Goal: Task Accomplishment & Management: Complete application form

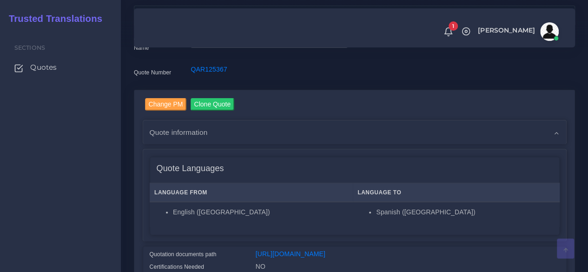
scroll to position [139, 0]
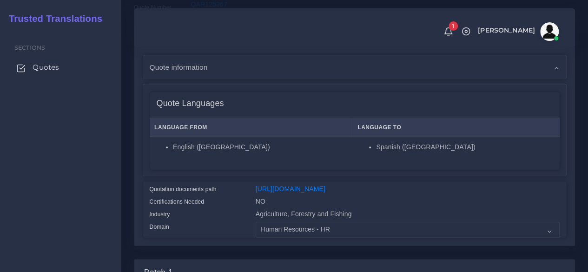
click at [54, 68] on span "Quotes" at bounding box center [46, 67] width 27 height 10
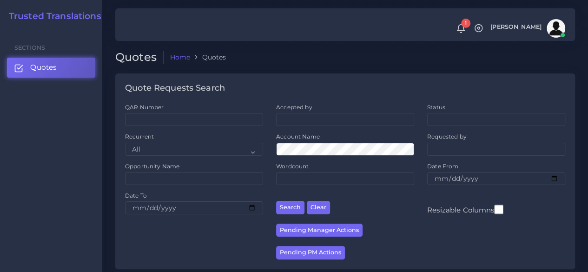
scroll to position [186, 0]
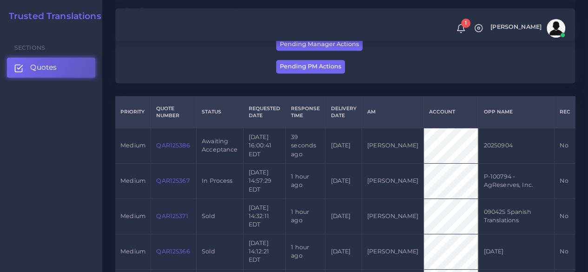
click at [176, 149] on link "QAR125386" at bounding box center [172, 145] width 33 height 7
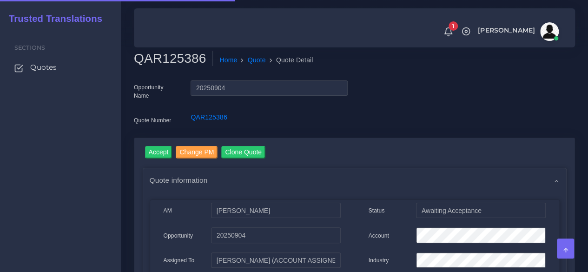
click at [166, 64] on h2 "QAR125386" at bounding box center [173, 59] width 79 height 16
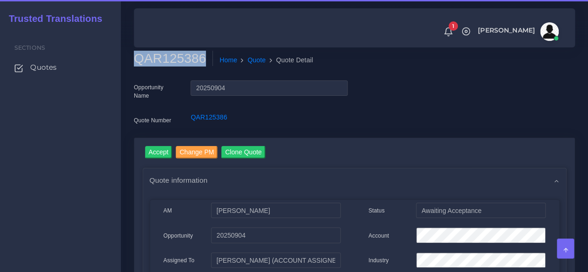
click at [166, 64] on h2 "QAR125386" at bounding box center [173, 59] width 79 height 16
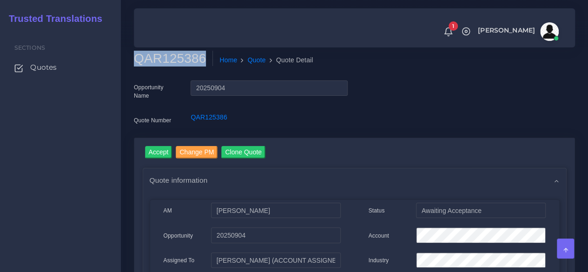
copy h2 "QAR125386"
click at [162, 154] on input "Accept" at bounding box center [158, 152] width 27 height 13
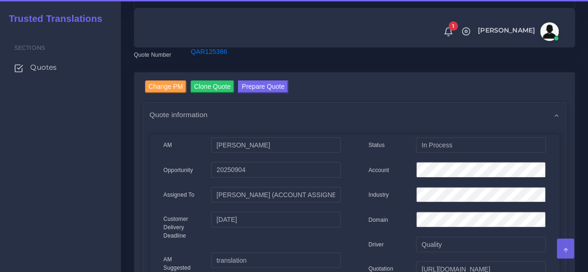
scroll to position [93, 0]
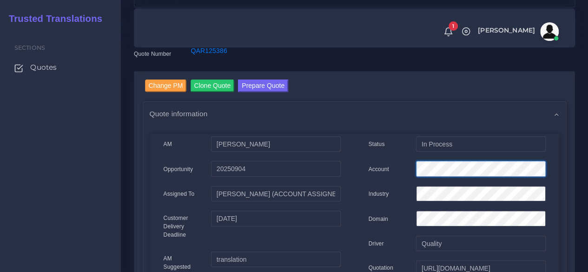
click at [379, 173] on div "Account" at bounding box center [457, 170] width 191 height 19
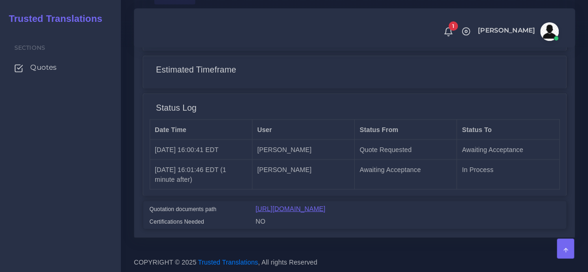
scroll to position [822, 0]
click at [293, 207] on link "[URL][DOMAIN_NAME]" at bounding box center [291, 208] width 70 height 7
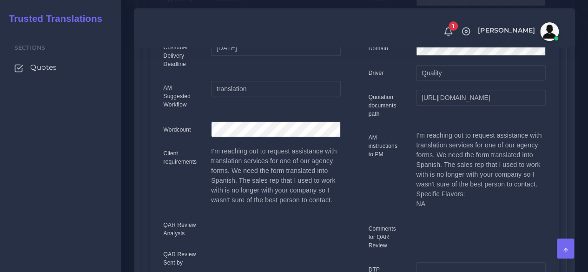
scroll to position [31, 0]
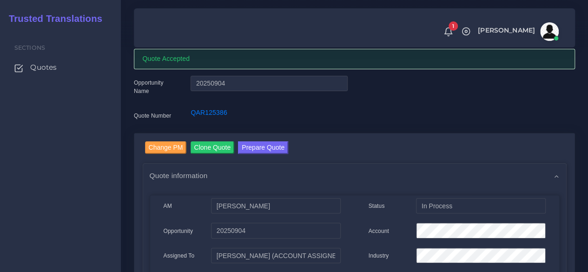
click at [262, 155] on link "Prepare Quote" at bounding box center [263, 148] width 50 height 15
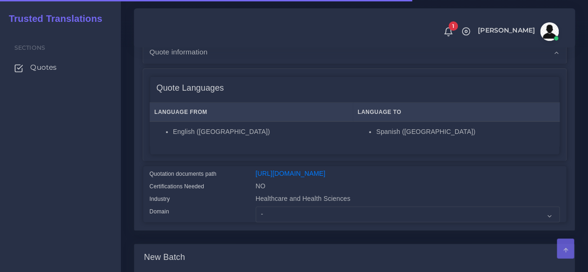
scroll to position [232, 0]
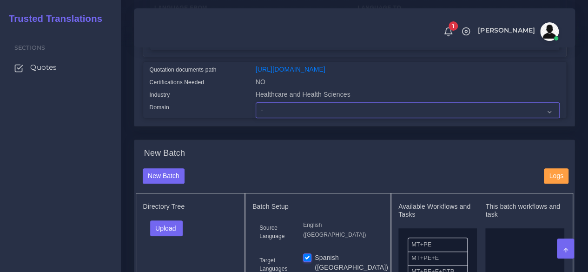
click at [279, 118] on select "- Advertising and Media Agriculture, Forestry and Fishing Architecture, Buildin…" at bounding box center [408, 110] width 304 height 16
select select "Healthcare and Health Sciences"
click at [256, 118] on select "- Advertising and Media Agriculture, Forestry and Fishing Architecture, Buildin…" at bounding box center [408, 110] width 304 height 16
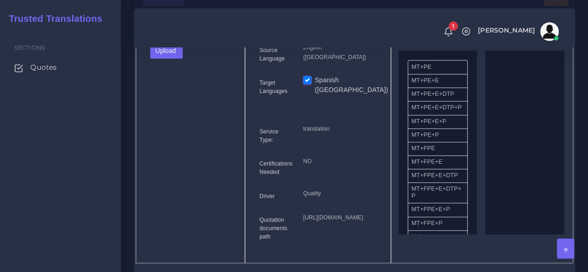
scroll to position [418, 0]
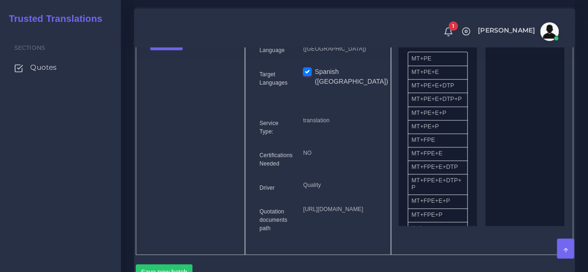
click at [175, 57] on div "Upload Folder Files un/check all" at bounding box center [190, 45] width 95 height 22
click at [172, 50] on button "Upload" at bounding box center [166, 42] width 33 height 16
click at [169, 83] on label "Files" at bounding box center [183, 78] width 64 height 12
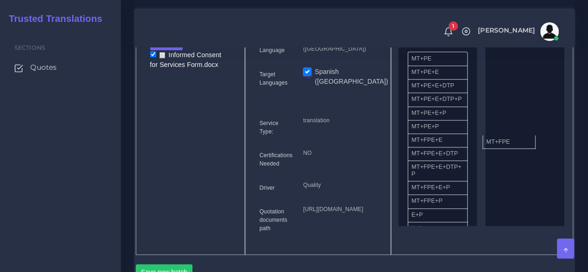
drag, startPoint x: 425, startPoint y: 159, endPoint x: 499, endPoint y: 155, distance: 75.0
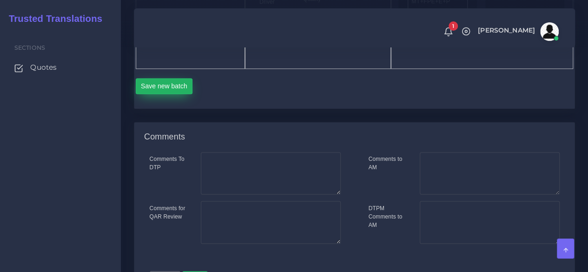
click at [171, 94] on button "Save new batch" at bounding box center [164, 86] width 57 height 16
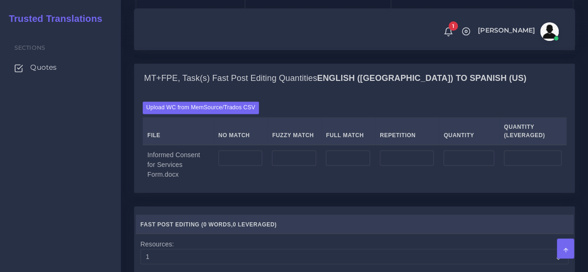
scroll to position [697, 0]
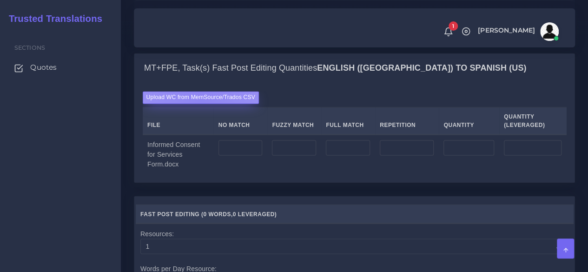
click at [201, 104] on label "Upload WC from MemSource/Trados CSV" at bounding box center [201, 97] width 117 height 13
click at [0, 0] on input "Upload WC from MemSource/Trados CSV" at bounding box center [0, 0] width 0 height 0
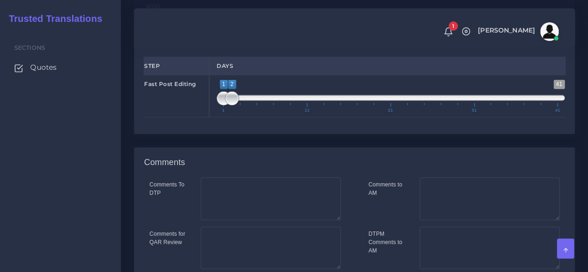
scroll to position [1023, 0]
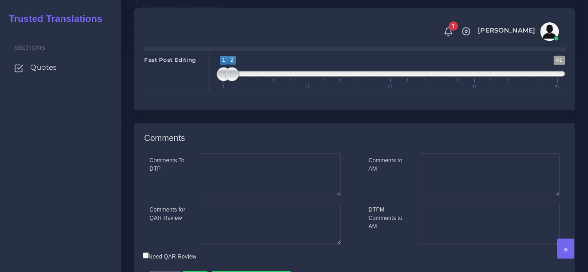
type input "1;1"
drag, startPoint x: 232, startPoint y: 129, endPoint x: 192, endPoint y: 130, distance: 39.5
click at [192, 93] on div "Fast Post Editing 1 41 1 2 1 — 2 1 11 21 31 41 1;1" at bounding box center [355, 72] width 436 height 43
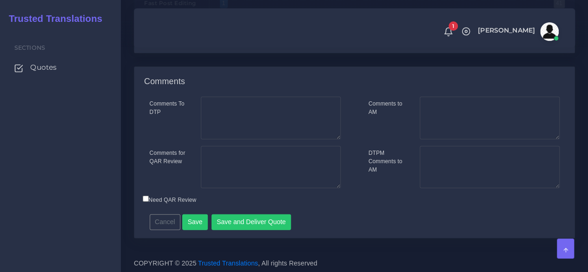
scroll to position [1133, 0]
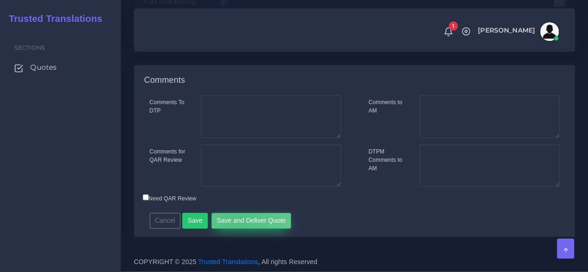
click at [235, 223] on button "Save and Deliver Quote" at bounding box center [252, 221] width 80 height 16
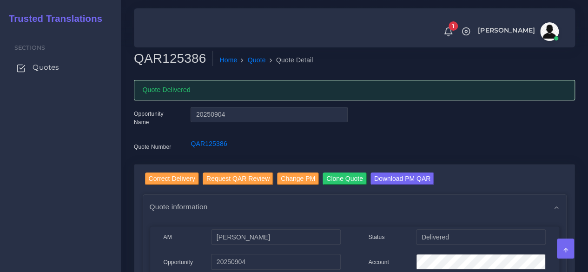
click at [49, 72] on span "Quotes" at bounding box center [46, 67] width 27 height 10
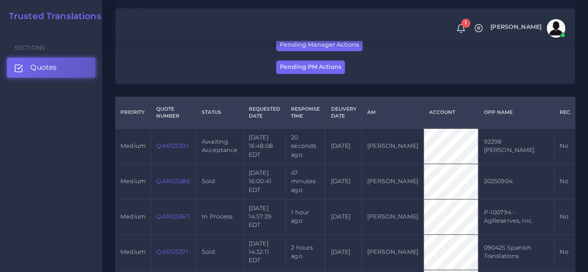
scroll to position [186, 0]
click at [184, 149] on link "QAR125391" at bounding box center [172, 145] width 32 height 7
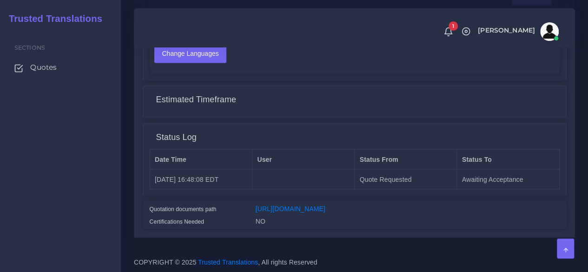
scroll to position [746, 0]
click at [315, 205] on link "[URL][DOMAIN_NAME]" at bounding box center [291, 208] width 70 height 7
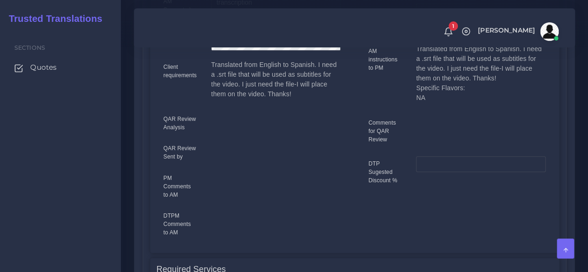
scroll to position [281, 0]
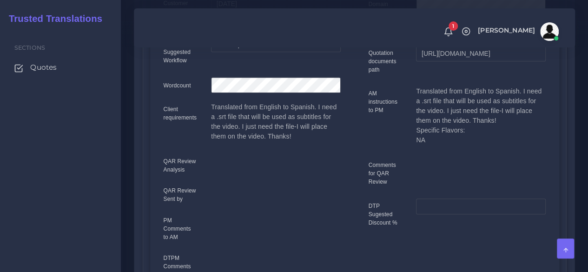
click at [166, 130] on div "Client requirements" at bounding box center [181, 125] width 48 height 46
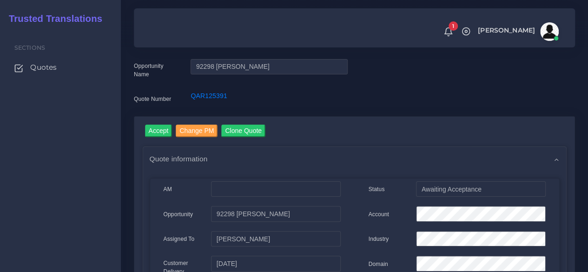
scroll to position [0, 0]
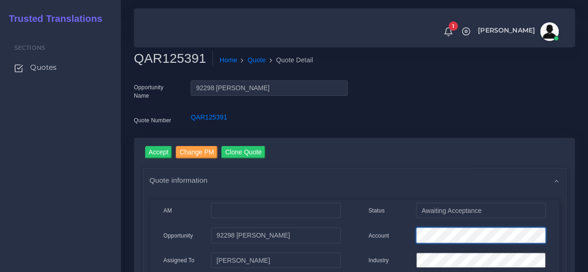
click at [378, 229] on div "Account" at bounding box center [457, 236] width 191 height 19
click at [161, 155] on input "Accept" at bounding box center [158, 152] width 27 height 13
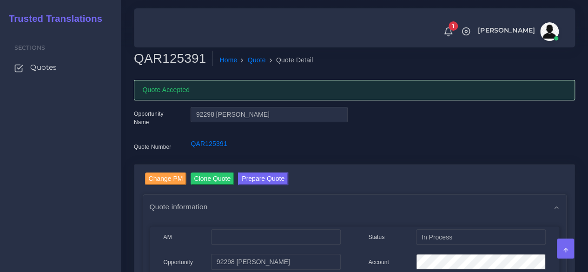
click at [83, 183] on div "Sections Quotes" at bounding box center [60, 150] width 121 height 243
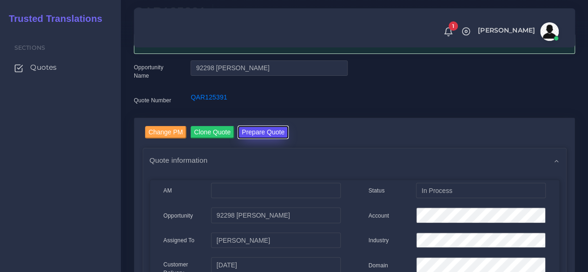
click at [268, 136] on button "Prepare Quote" at bounding box center [263, 132] width 50 height 13
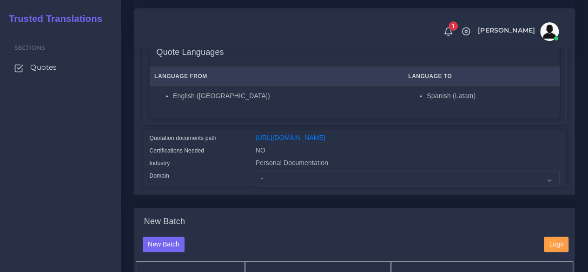
scroll to position [186, 0]
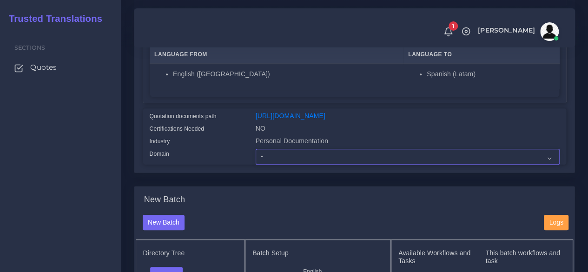
click at [298, 165] on select "- Advertising and Media Agriculture, Forestry and Fishing Architecture, Buildin…" at bounding box center [408, 157] width 304 height 16
select select "Professional and Business Consulting Services"
click at [256, 165] on select "- Advertising and Media Agriculture, Forestry and Fishing Architecture, Buildin…" at bounding box center [408, 157] width 304 height 16
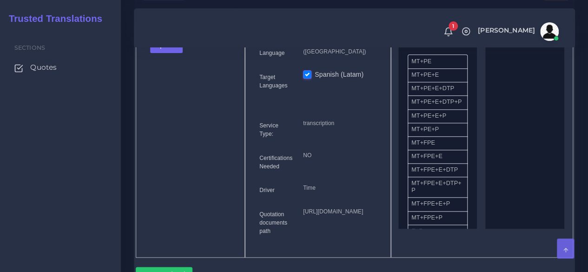
scroll to position [418, 0]
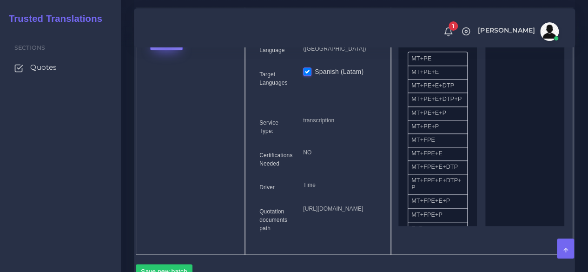
click at [165, 50] on button "Upload" at bounding box center [166, 42] width 33 height 16
click at [173, 83] on label "Files" at bounding box center [183, 78] width 64 height 12
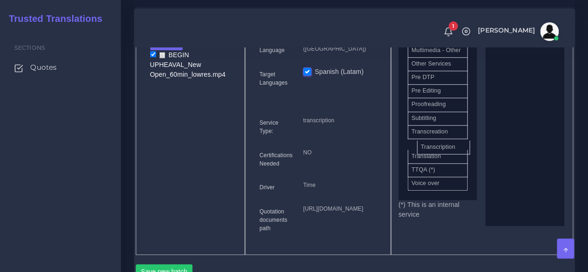
scroll to position [534, 0]
drag, startPoint x: 452, startPoint y: 163, endPoint x: 528, endPoint y: 161, distance: 75.8
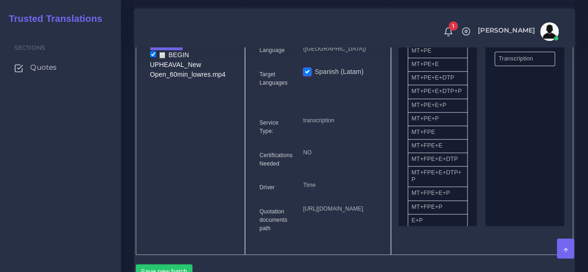
scroll to position [0, 0]
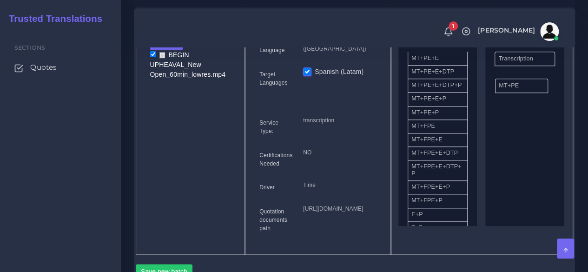
drag, startPoint x: 435, startPoint y: 75, endPoint x: 518, endPoint y: 108, distance: 88.5
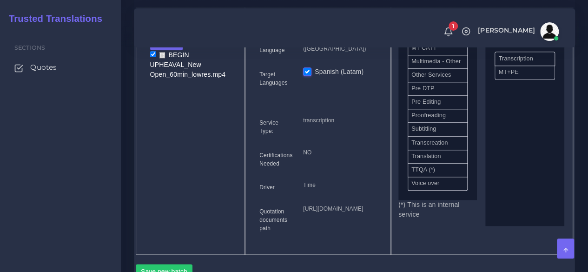
scroll to position [508, 0]
drag, startPoint x: 438, startPoint y: 147, endPoint x: 527, endPoint y: 152, distance: 89.0
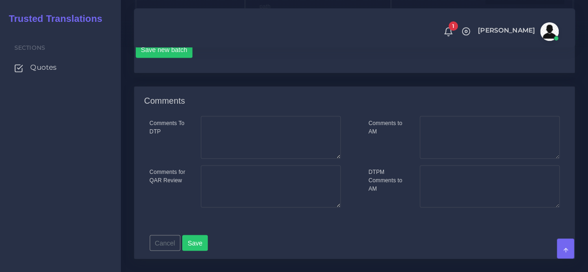
scroll to position [651, 0]
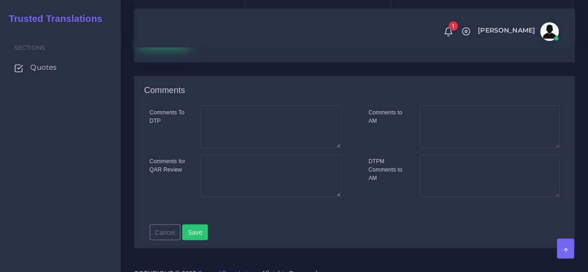
click at [166, 47] on button "Save new batch" at bounding box center [164, 40] width 57 height 16
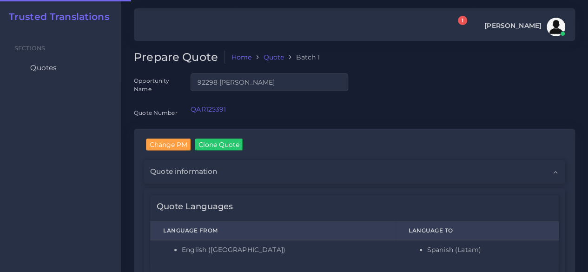
checkbox input "true"
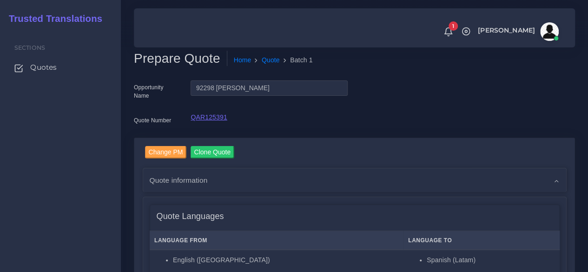
click at [222, 115] on link "QAR125391" at bounding box center [209, 116] width 36 height 7
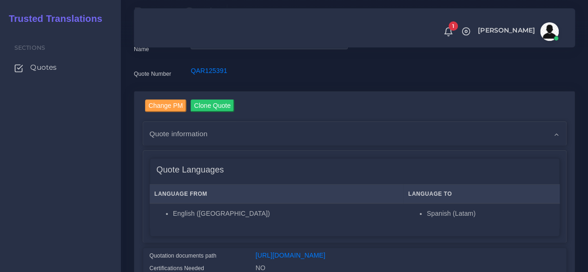
scroll to position [186, 0]
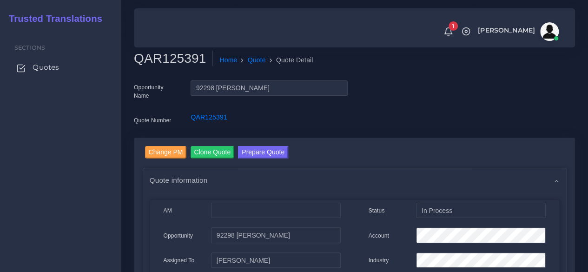
click at [55, 69] on span "Quotes" at bounding box center [46, 67] width 27 height 10
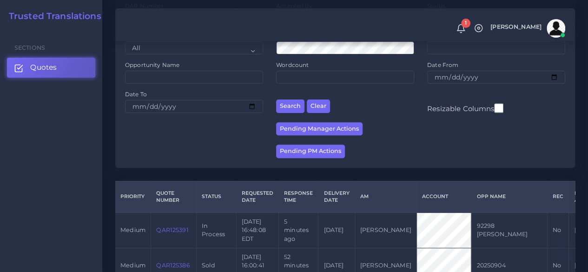
scroll to position [232, 0]
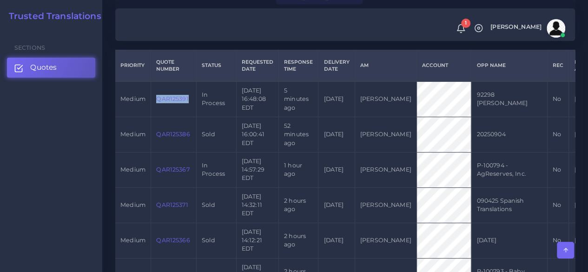
drag, startPoint x: 191, startPoint y: 105, endPoint x: 158, endPoint y: 105, distance: 33.0
click at [158, 105] on td "QAR125391" at bounding box center [174, 98] width 46 height 35
copy link "QAR125391"
drag, startPoint x: 68, startPoint y: 177, endPoint x: 75, endPoint y: 179, distance: 7.4
click at [68, 178] on div "Sections Quotes" at bounding box center [51, 150] width 102 height 243
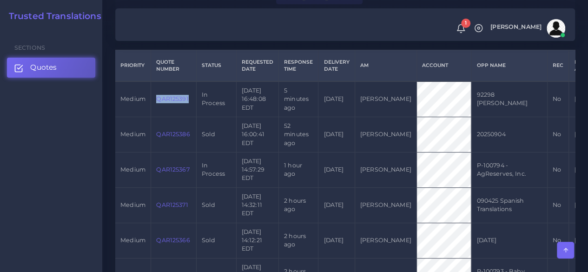
click at [170, 101] on link "QAR125391" at bounding box center [172, 98] width 32 height 7
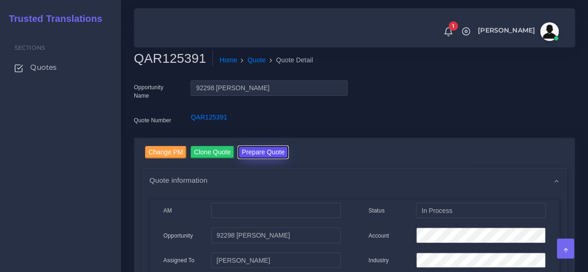
click at [265, 155] on button "Prepare Quote" at bounding box center [263, 152] width 50 height 13
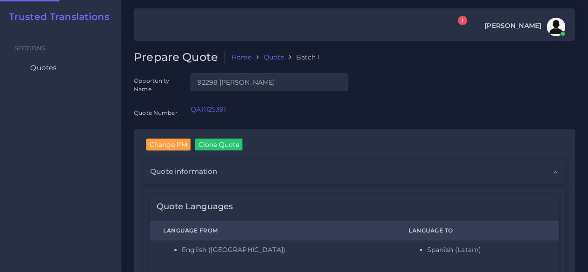
checkbox input "true"
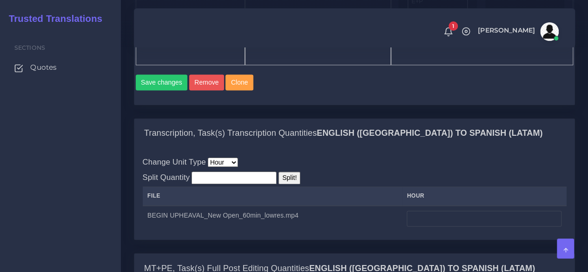
scroll to position [744, 0]
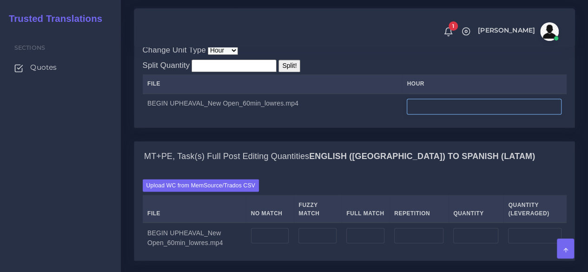
click at [434, 114] on input "number" at bounding box center [484, 107] width 155 height 16
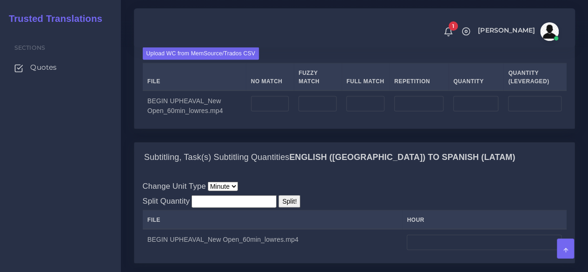
scroll to position [883, 0]
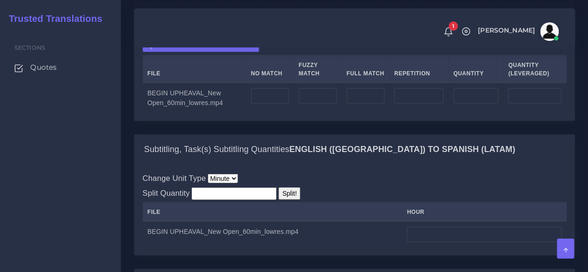
type input "6"
click at [273, 104] on input "number" at bounding box center [270, 96] width 38 height 16
click at [72, 195] on div "Sections Quotes" at bounding box center [60, 150] width 121 height 243
drag, startPoint x: 272, startPoint y: 159, endPoint x: 229, endPoint y: 162, distance: 42.8
click at [229, 113] on tr "BEGIN UPHEAVAL_New Open_60min_lowres.mp4 0" at bounding box center [355, 98] width 424 height 30
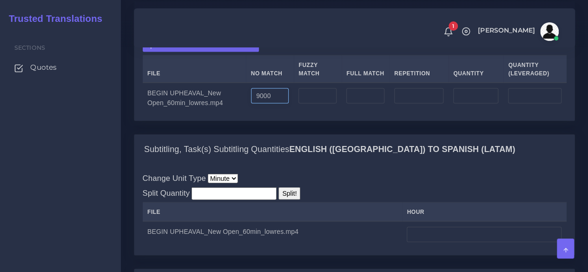
type input "9000"
click at [290, 113] on td "9000" at bounding box center [270, 98] width 48 height 30
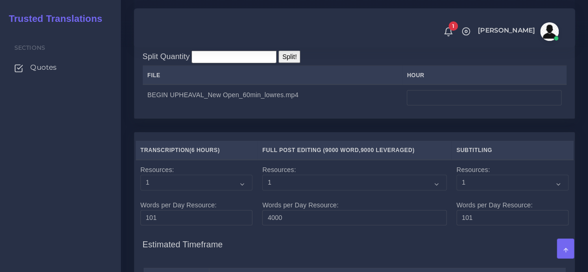
scroll to position [1023, 0]
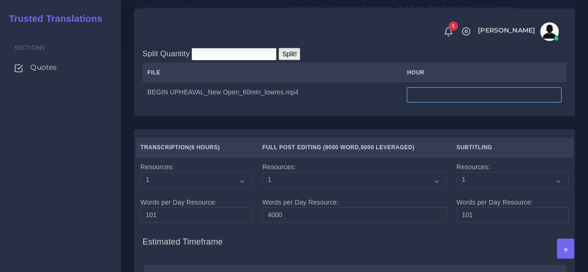
click at [418, 103] on input "number" at bounding box center [484, 95] width 155 height 16
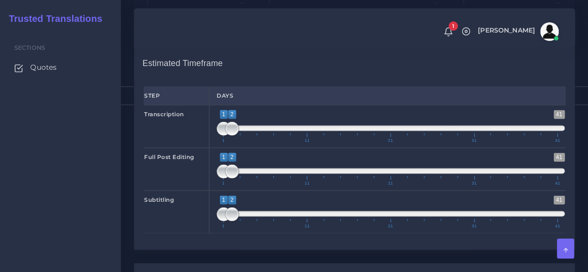
scroll to position [1255, 0]
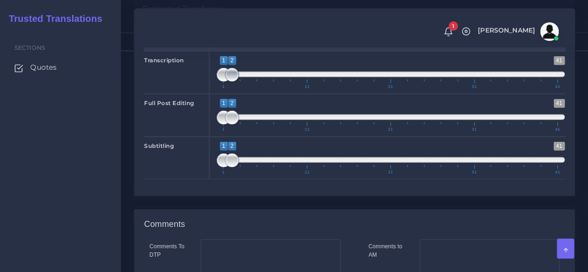
type input "60"
type input "1;1"
drag, startPoint x: 229, startPoint y: 141, endPoint x: 221, endPoint y: 144, distance: 8.4
click at [225, 82] on span at bounding box center [232, 75] width 14 height 14
drag, startPoint x: 219, startPoint y: 181, endPoint x: 228, endPoint y: 181, distance: 8.4
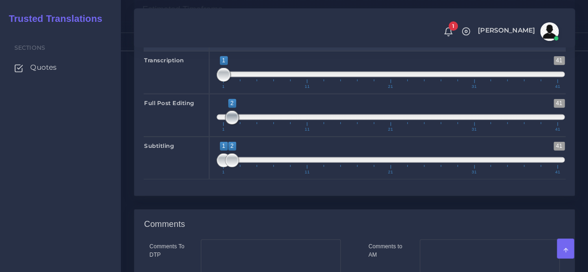
click at [228, 125] on span at bounding box center [232, 118] width 14 height 14
click at [217, 125] on span at bounding box center [224, 118] width 14 height 14
drag, startPoint x: 235, startPoint y: 182, endPoint x: 228, endPoint y: 183, distance: 7.1
click at [248, 125] on span at bounding box center [249, 118] width 14 height 14
type input "2;4"
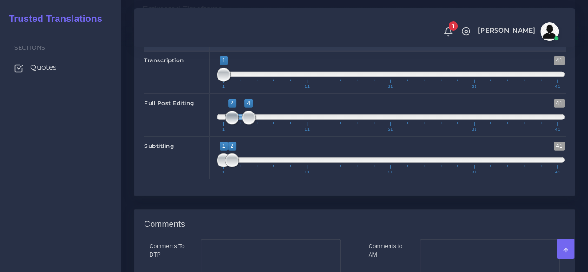
drag, startPoint x: 226, startPoint y: 181, endPoint x: 233, endPoint y: 180, distance: 8.0
click at [233, 125] on span at bounding box center [232, 118] width 14 height 14
drag, startPoint x: 231, startPoint y: 223, endPoint x: 247, endPoint y: 221, distance: 16.0
click at [247, 167] on span at bounding box center [249, 160] width 14 height 14
click at [250, 167] on span at bounding box center [249, 160] width 14 height 14
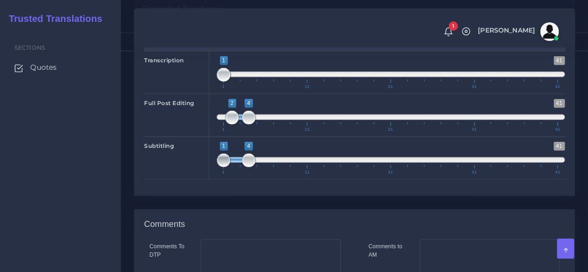
type input "4;4"
drag, startPoint x: 226, startPoint y: 220, endPoint x: 251, endPoint y: 221, distance: 25.1
click at [251, 167] on span at bounding box center [249, 160] width 14 height 14
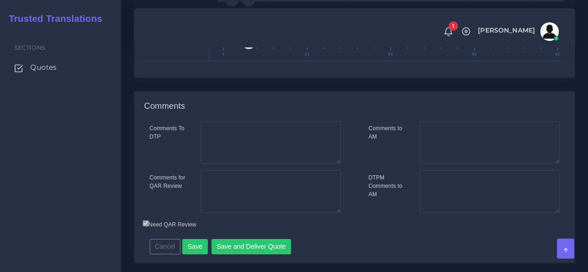
scroll to position [1460, 0]
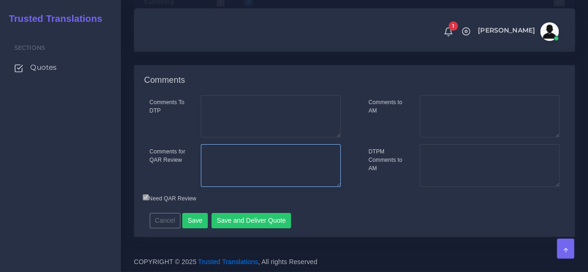
click at [272, 156] on textarea "Comments for QAR Review" at bounding box center [271, 165] width 140 height 43
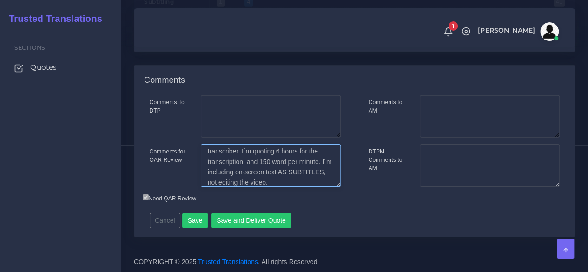
scroll to position [104, 0]
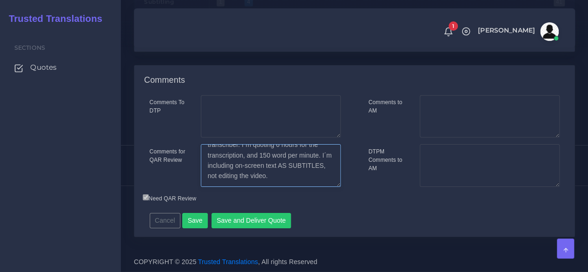
drag, startPoint x: 270, startPoint y: 165, endPoint x: 293, endPoint y: 183, distance: 28.8
click at [293, 183] on textarea "1 hour video, it´s a docummentary about terrorist attacks against the [DEMOGRAP…" at bounding box center [271, 165] width 140 height 43
type textarea "1 hour video, it´s a docummentary about terrorist attacks against the [DEMOGRAP…"
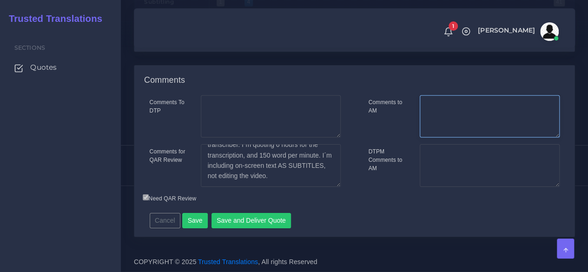
click at [436, 108] on textarea "Comments to AM" at bounding box center [490, 116] width 140 height 43
paste textarea "I´m including on-screen text AS SUBTITLES, not editing the video."
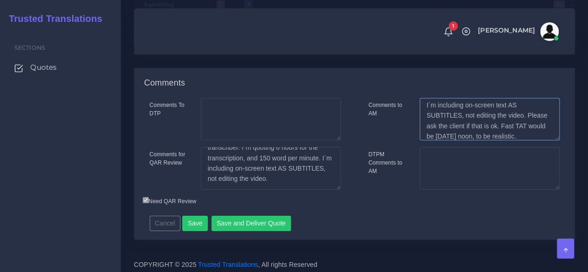
scroll to position [1460, 0]
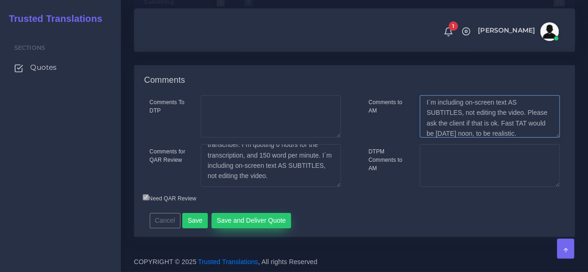
type textarea "I´m including on-screen text AS SUBTITLES, not editing the video. Please ask th…"
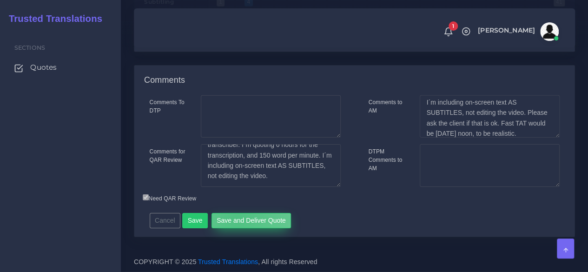
click at [233, 220] on button "Save and Deliver Quote" at bounding box center [252, 221] width 80 height 16
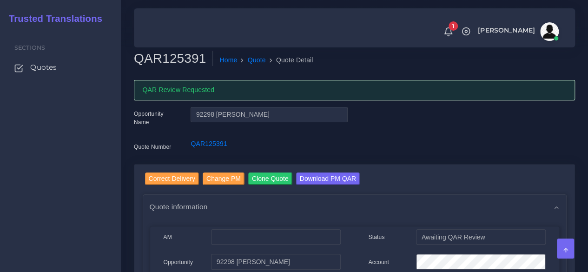
click at [3, 157] on div "Sections Quotes" at bounding box center [60, 150] width 121 height 243
click at [152, 182] on input "Correct Delivery" at bounding box center [172, 179] width 54 height 13
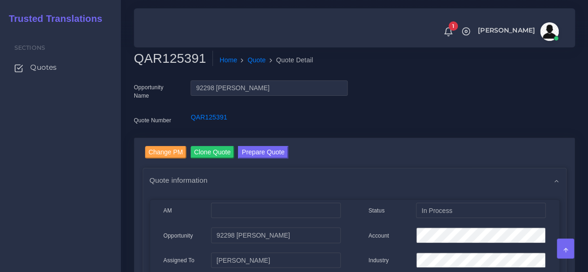
click at [154, 55] on h2 "QAR125391" at bounding box center [173, 59] width 79 height 16
copy h2 "QAR125391"
click at [21, 62] on link "Quotes" at bounding box center [60, 68] width 107 height 20
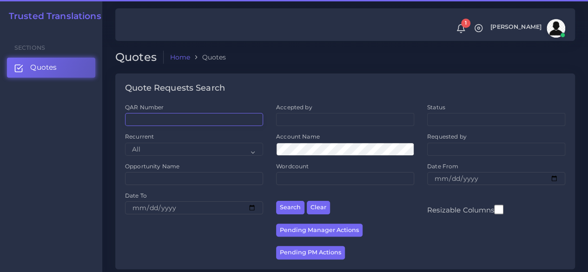
drag, startPoint x: 0, startPoint y: 0, endPoint x: 202, endPoint y: 119, distance: 234.5
click at [202, 119] on input "QAR Number" at bounding box center [194, 119] width 138 height 13
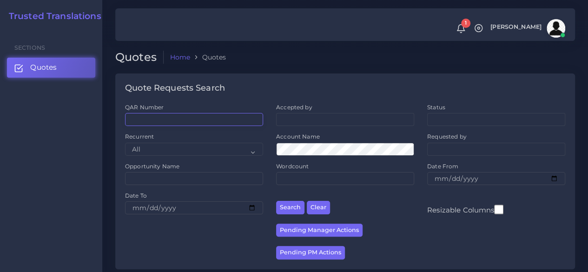
paste input "QAR124635"
type input "QAR124635"
click at [276, 201] on button "Search" at bounding box center [290, 207] width 28 height 13
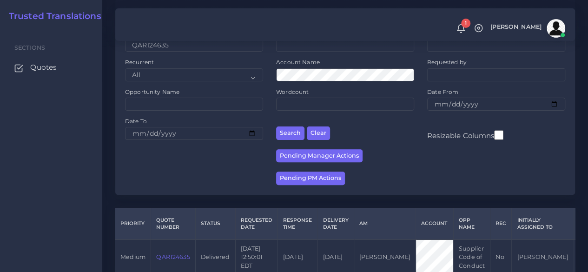
scroll to position [119, 0]
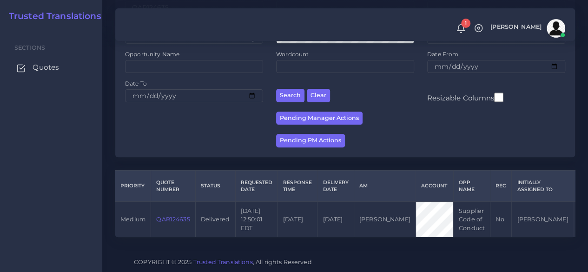
click at [46, 66] on span "Quotes" at bounding box center [46, 67] width 27 height 10
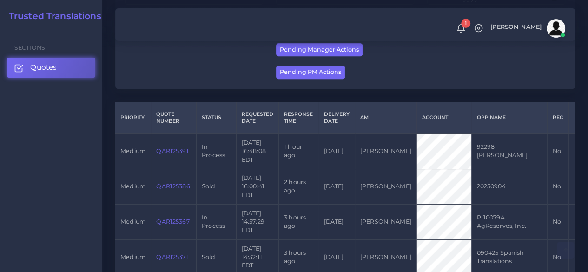
scroll to position [232, 0]
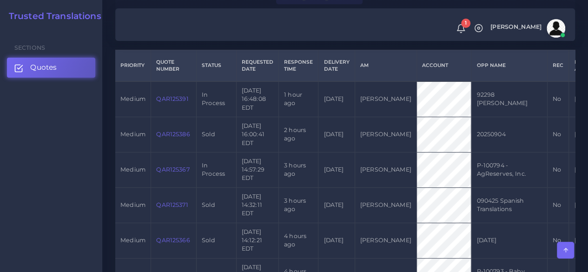
click at [170, 102] on link "QAR125391" at bounding box center [172, 98] width 32 height 7
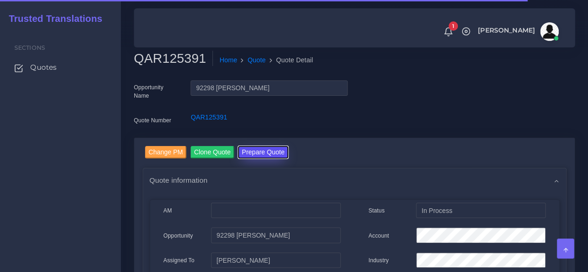
click at [262, 148] on button "Prepare Quote" at bounding box center [263, 152] width 50 height 13
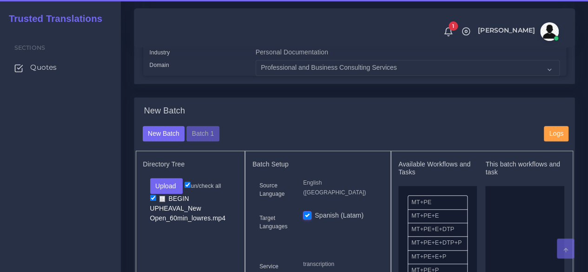
scroll to position [279, 0]
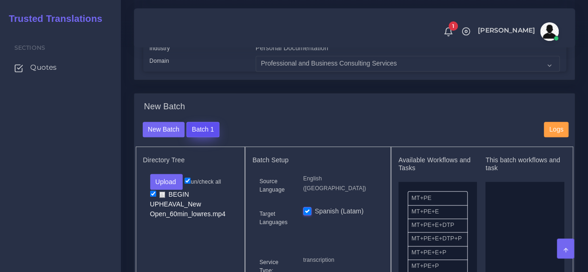
click at [209, 138] on button "Batch 1" at bounding box center [202, 130] width 33 height 16
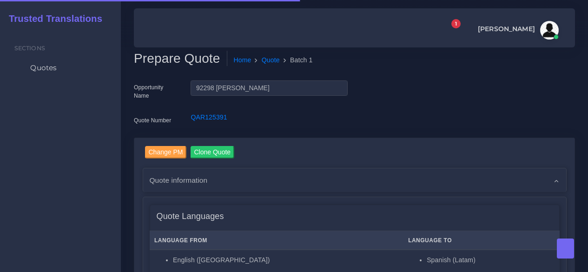
checkbox input "true"
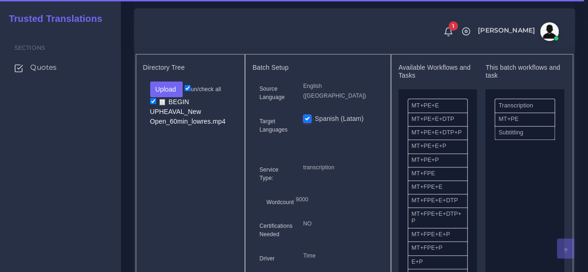
scroll to position [372, 0]
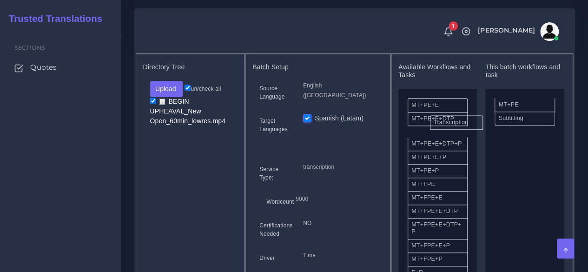
drag, startPoint x: 508, startPoint y: 123, endPoint x: 443, endPoint y: 140, distance: 67.3
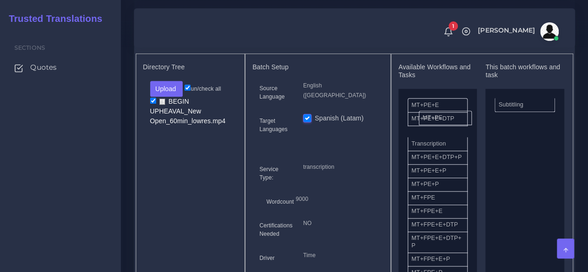
drag, startPoint x: 509, startPoint y: 120, endPoint x: 432, endPoint y: 133, distance: 77.3
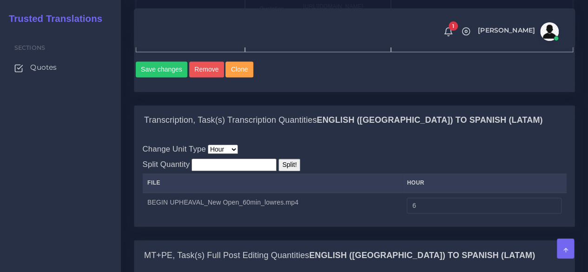
scroll to position [651, 0]
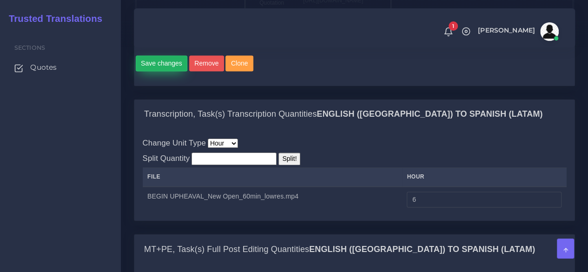
click at [168, 71] on button "Save changes" at bounding box center [162, 63] width 52 height 16
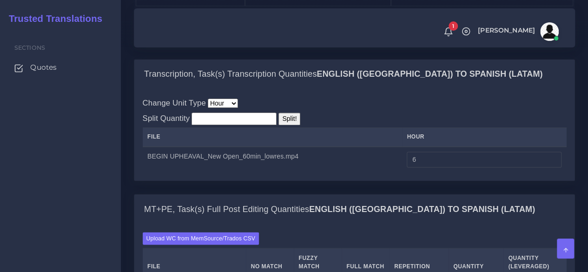
scroll to position [697, 0]
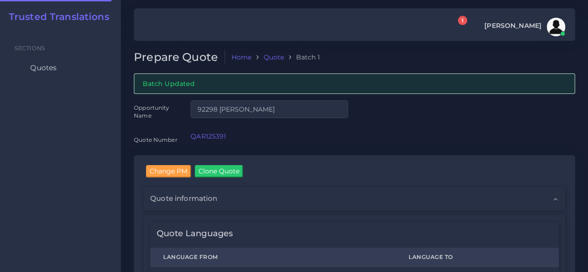
checkbox input "true"
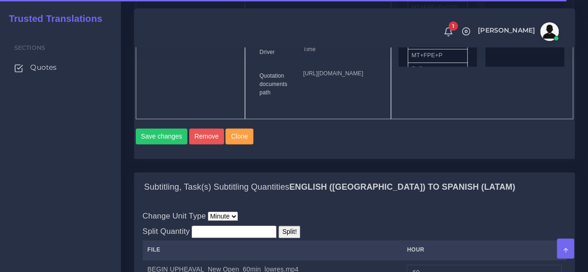
scroll to position [744, 0]
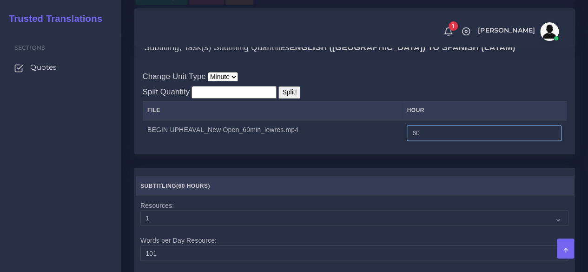
drag, startPoint x: 425, startPoint y: 196, endPoint x: 374, endPoint y: 197, distance: 51.6
click at [374, 146] on tr "BEGIN UPHEAVAL_New Open_60min_lowres.mp4 60" at bounding box center [355, 133] width 424 height 26
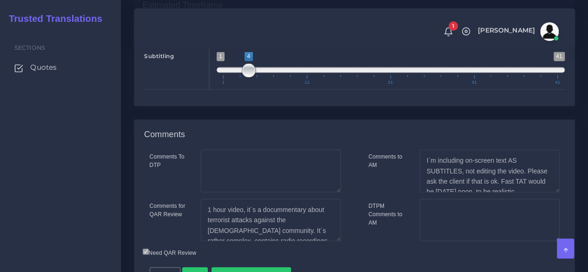
scroll to position [1023, 0]
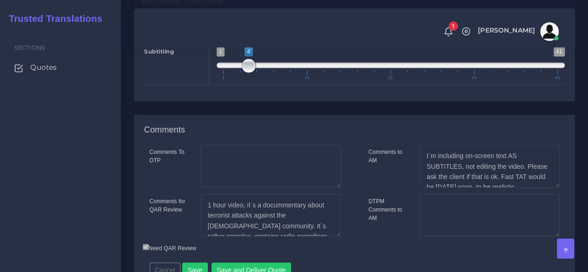
type input "2"
click at [227, 80] on span "1 41 1 1 1 — 1 1 11 21 31 41" at bounding box center [391, 63] width 348 height 33
type input "1;2"
drag, startPoint x: 226, startPoint y: 127, endPoint x: 234, endPoint y: 128, distance: 7.5
click at [234, 73] on span at bounding box center [232, 66] width 14 height 14
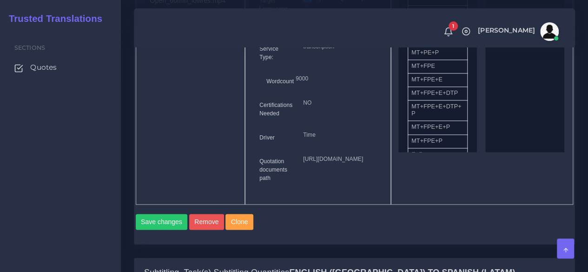
scroll to position [790, 0]
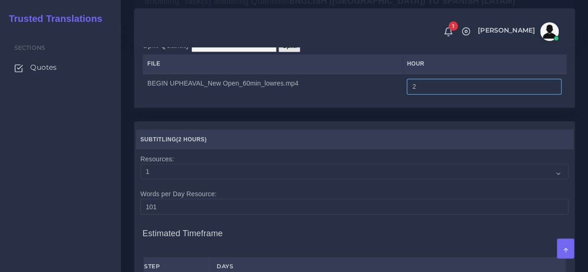
drag, startPoint x: 419, startPoint y: 151, endPoint x: 377, endPoint y: 153, distance: 42.8
click at [377, 100] on tr "BEGIN UPHEAVAL_New Open_60min_lowres.mp4 2" at bounding box center [355, 86] width 424 height 26
click at [423, 94] on input "2" at bounding box center [484, 87] width 155 height 16
click at [420, 94] on input "2" at bounding box center [484, 87] width 155 height 16
type input "6"
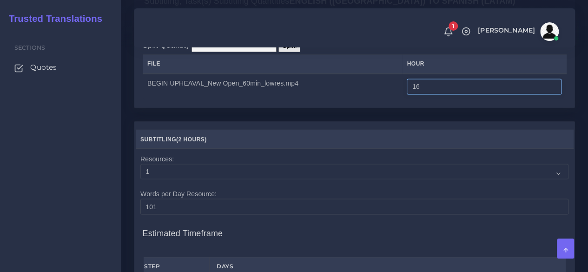
type input "1"
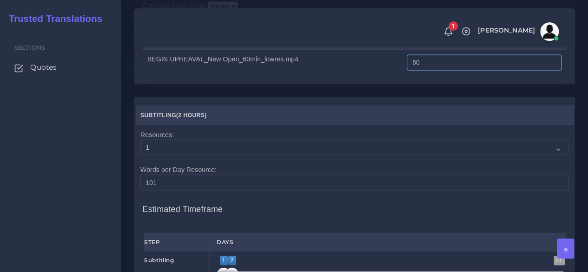
scroll to position [744, 0]
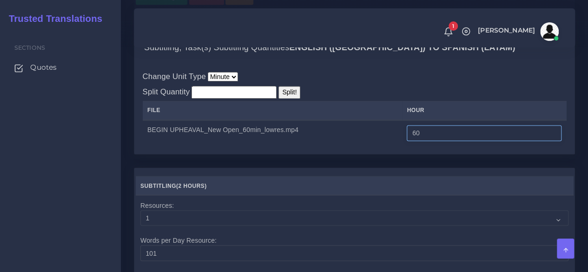
type input "60"
drag, startPoint x: 404, startPoint y: 174, endPoint x: 425, endPoint y: 176, distance: 20.5
click at [425, 120] on th "hour" at bounding box center [484, 110] width 165 height 19
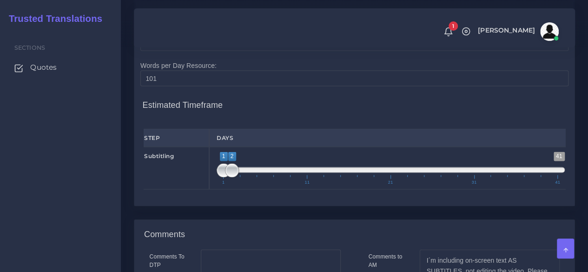
scroll to position [930, 0]
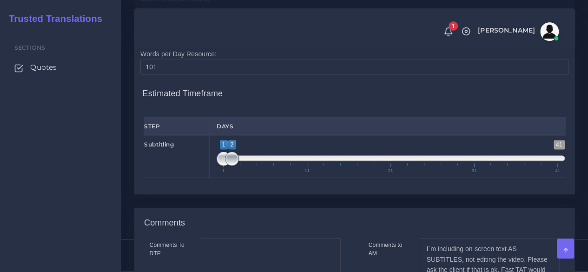
type input "1;1"
drag, startPoint x: 232, startPoint y: 227, endPoint x: 214, endPoint y: 226, distance: 18.6
click at [214, 178] on div "1 41 1 1 1 — 1 1 11 21 31 41 1;1" at bounding box center [390, 156] width 363 height 43
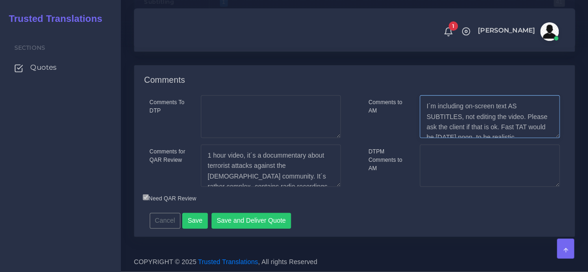
scroll to position [10, 0]
drag, startPoint x: 427, startPoint y: 130, endPoint x: 530, endPoint y: 171, distance: 111.2
click at [530, 171] on div "Comments to AM I´m including on-screen text AS SUBTITLES, not editing the video…" at bounding box center [464, 144] width 219 height 98
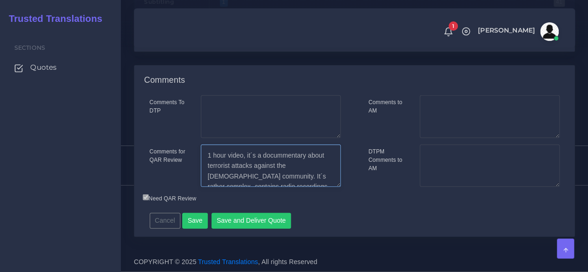
scroll to position [104, 0]
drag, startPoint x: 203, startPoint y: 174, endPoint x: 363, endPoint y: 259, distance: 181.2
click at [363, 250] on div "Comments Comments To DTP Comments to AM" at bounding box center [354, 157] width 455 height 185
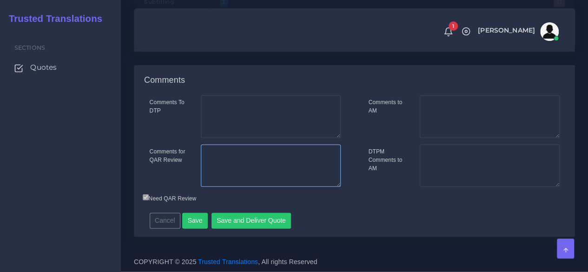
scroll to position [0, 0]
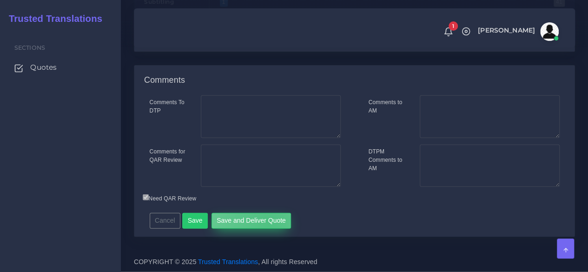
click at [264, 229] on button "Save and Deliver Quote" at bounding box center [252, 221] width 80 height 16
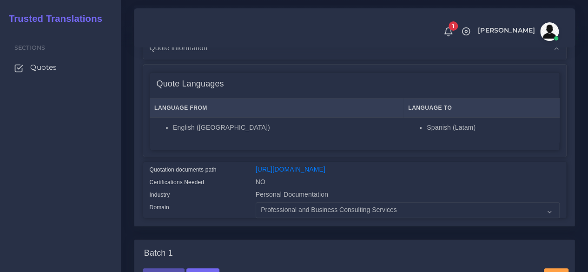
scroll to position [100, 0]
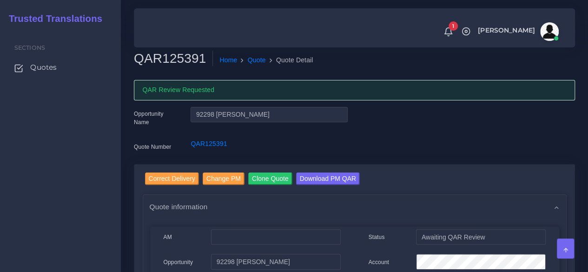
drag, startPoint x: 48, startPoint y: 64, endPoint x: 49, endPoint y: 53, distance: 10.7
click at [48, 64] on span "Quotes" at bounding box center [43, 67] width 27 height 10
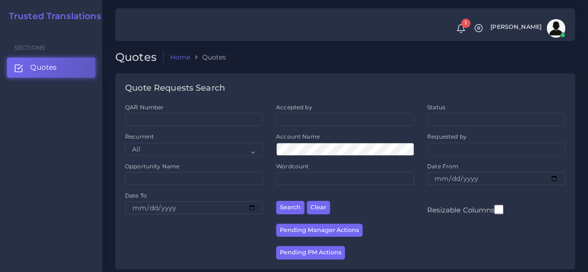
click at [188, 126] on div "QAR Number" at bounding box center [194, 117] width 151 height 29
click at [186, 123] on input "QAR Number" at bounding box center [194, 119] width 138 height 13
paste input "QAR125051"
type input "QAR125051"
click at [276, 201] on button "Search" at bounding box center [290, 207] width 28 height 13
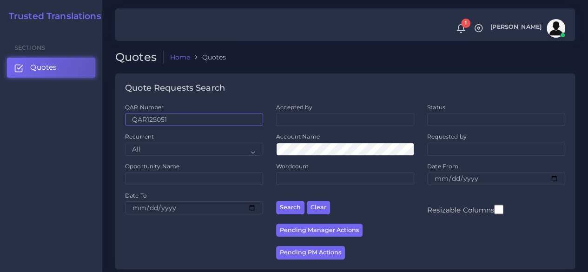
click at [276, 201] on button "Search" at bounding box center [290, 207] width 28 height 13
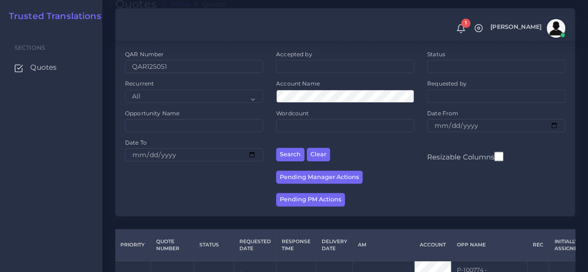
scroll to position [136, 0]
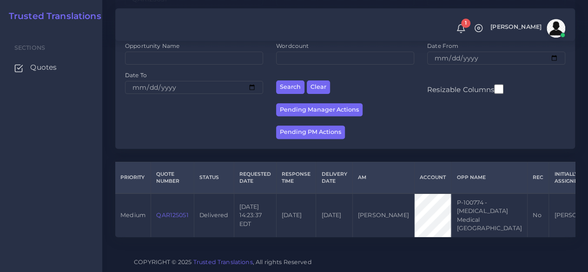
click at [181, 200] on td "QAR125051" at bounding box center [172, 215] width 43 height 44
click at [180, 212] on link "QAR125051" at bounding box center [172, 215] width 32 height 7
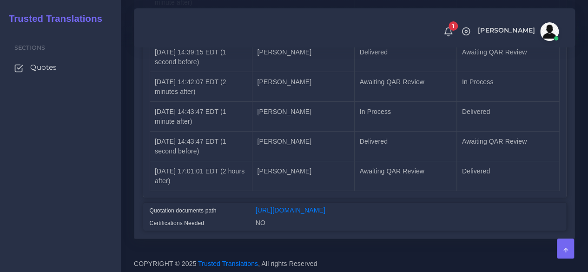
scroll to position [1659, 0]
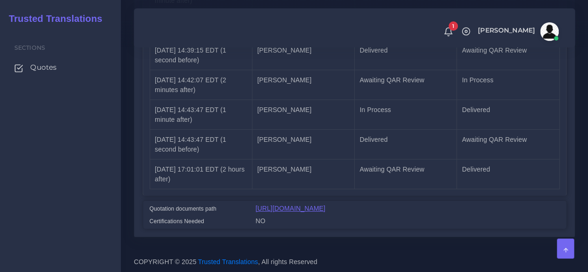
click at [320, 205] on link "https://workdrive.zoho.com/fgoh3e43b1a1fe2124b65bedd7c3c51a0e040/teams/fgoh3e43…" at bounding box center [291, 208] width 70 height 7
click at [301, 205] on link "https://workdrive.zoho.com/fgoh3e43b1a1fe2124b65bedd7c3c51a0e040/teams/fgoh3e43…" at bounding box center [291, 208] width 70 height 7
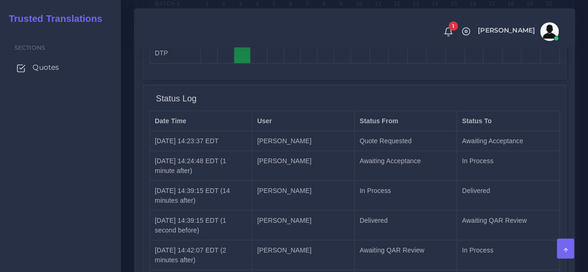
scroll to position [1480, 0]
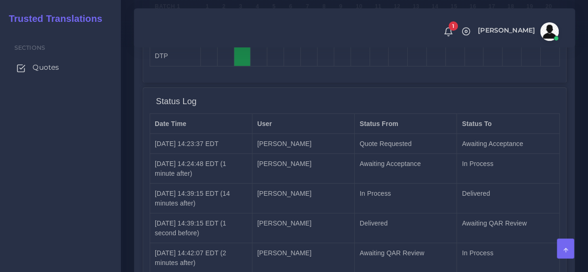
click at [47, 71] on span "Quotes" at bounding box center [46, 67] width 27 height 10
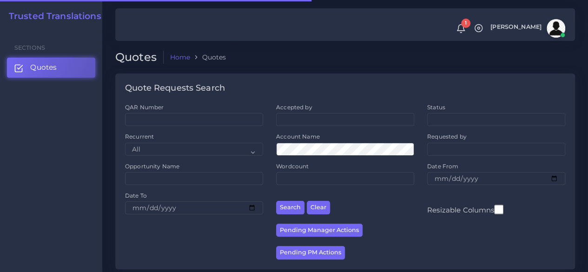
click at [164, 129] on div "QAR Number" at bounding box center [194, 117] width 151 height 29
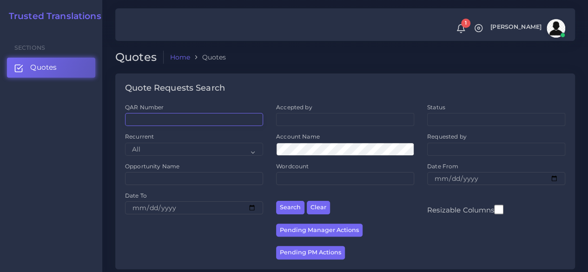
click at [163, 121] on input "QAR Number" at bounding box center [194, 119] width 138 height 13
paste input "QAR124306"
drag, startPoint x: 133, startPoint y: 118, endPoint x: 110, endPoint y: 118, distance: 22.8
click at [110, 118] on div "Quote Requests Search QAR Number QAR124306 Accepted by All [PERSON_NAME] [PERSO…" at bounding box center [345, 177] width 473 height 208
type input "QAR124306"
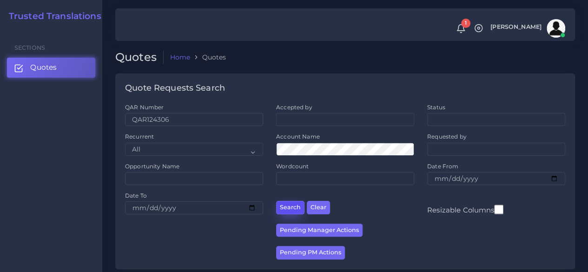
click at [288, 203] on button "Search" at bounding box center [290, 207] width 28 height 13
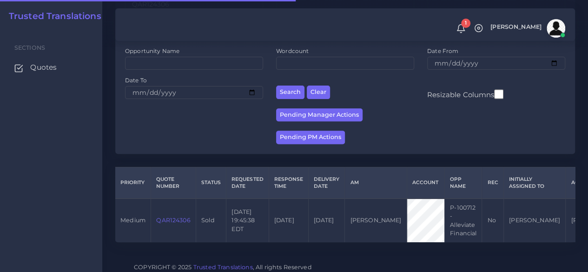
scroll to position [127, 0]
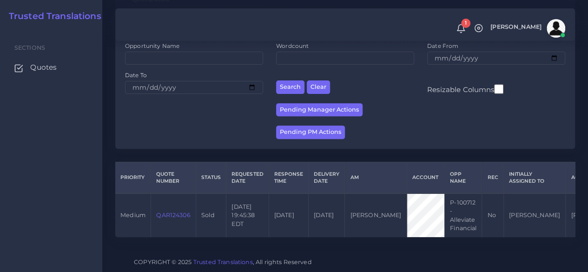
click at [182, 212] on link "QAR124306" at bounding box center [173, 215] width 34 height 7
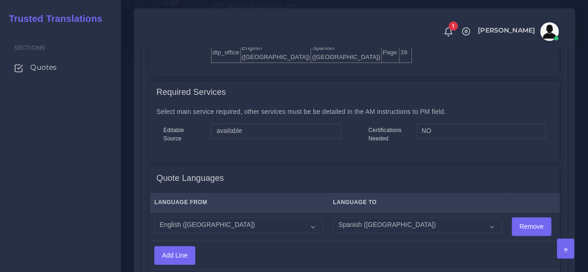
scroll to position [547, 0]
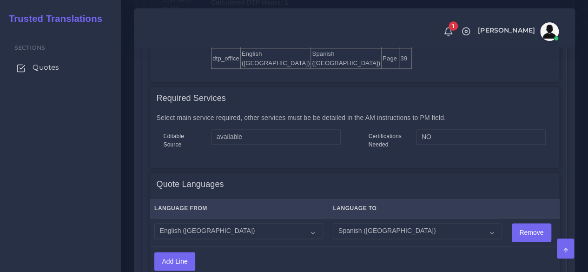
click at [47, 62] on link "Quotes" at bounding box center [60, 68] width 107 height 20
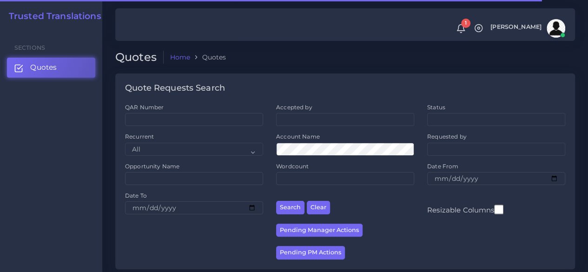
scroll to position [232, 0]
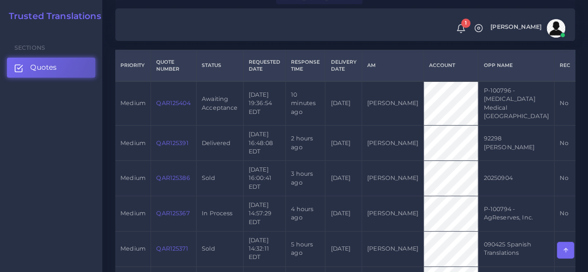
click at [177, 102] on link "QAR125404" at bounding box center [173, 103] width 34 height 7
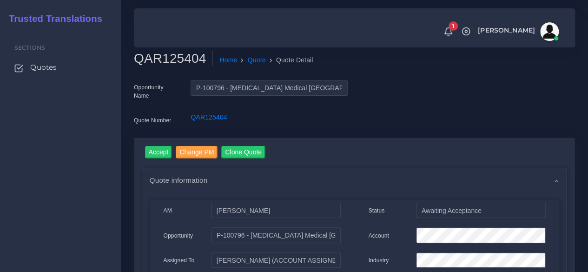
click at [174, 59] on h2 "QAR125404" at bounding box center [173, 59] width 79 height 16
copy h2 "QAR125404"
click at [385, 232] on div "Account" at bounding box center [457, 236] width 191 height 19
click at [170, 155] on input "Accept" at bounding box center [158, 152] width 27 height 13
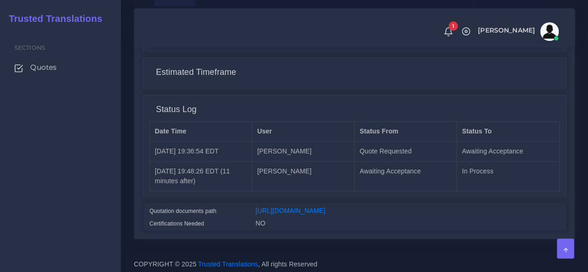
scroll to position [1103, 0]
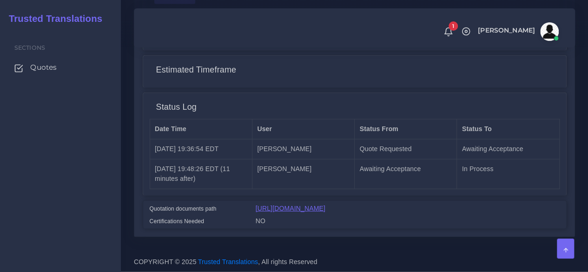
click at [278, 205] on link "[URL][DOMAIN_NAME]" at bounding box center [291, 208] width 70 height 7
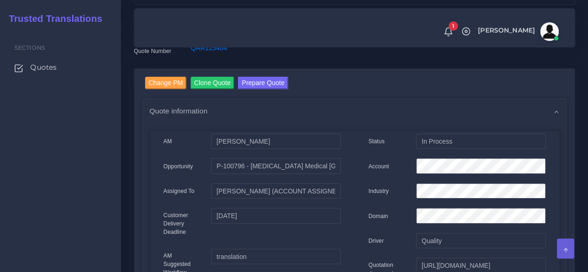
scroll to position [0, 0]
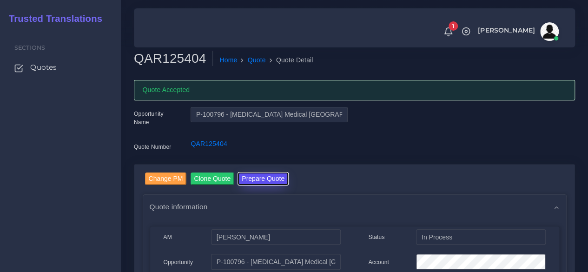
click at [265, 180] on button "Prepare Quote" at bounding box center [263, 179] width 50 height 13
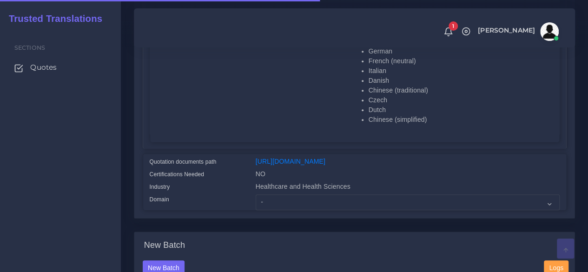
scroll to position [325, 0]
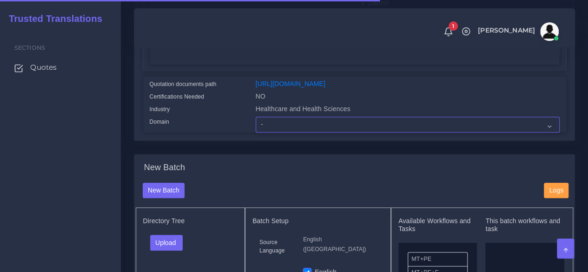
click at [269, 133] on select "- Advertising and Media Agriculture, Forestry and Fishing Architecture, Buildin…" at bounding box center [408, 125] width 304 height 16
select select "Healthcare and Health Sciences"
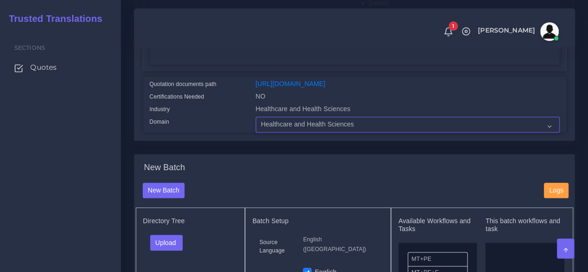
click at [256, 133] on select "- Advertising and Media Agriculture, Forestry and Fishing Architecture, Buildin…" at bounding box center [408, 125] width 304 height 16
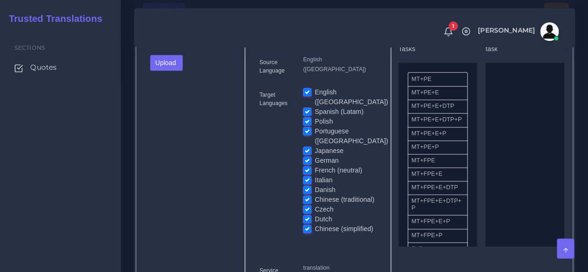
scroll to position [511, 0]
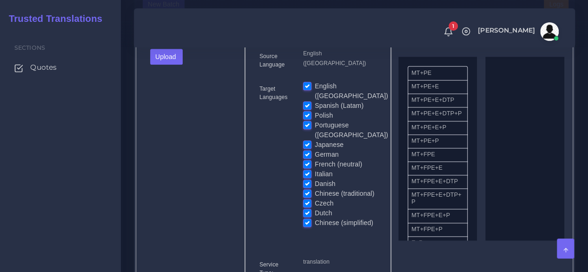
click at [315, 99] on label "English ([GEOGRAPHIC_DATA])" at bounding box center [351, 91] width 73 height 20
click at [311, 90] on input "English ([GEOGRAPHIC_DATA])" at bounding box center [307, 85] width 8 height 8
checkbox input "false"
click at [178, 65] on button "Upload" at bounding box center [166, 57] width 33 height 16
click at [177, 98] on label "Files" at bounding box center [183, 92] width 64 height 12
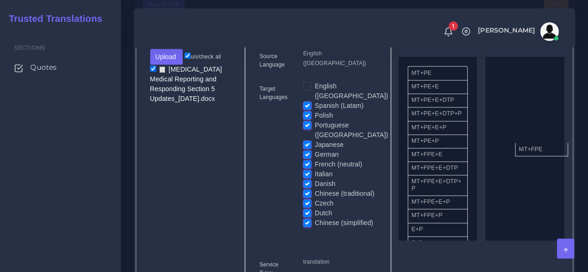
drag, startPoint x: 424, startPoint y: 175, endPoint x: 498, endPoint y: 162, distance: 75.1
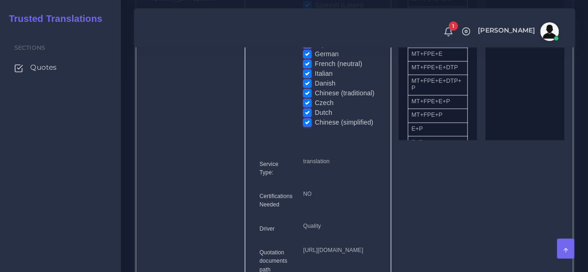
scroll to position [744, 0]
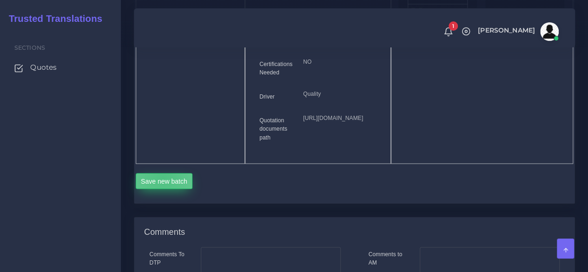
click at [163, 189] on button "Save new batch" at bounding box center [164, 181] width 57 height 16
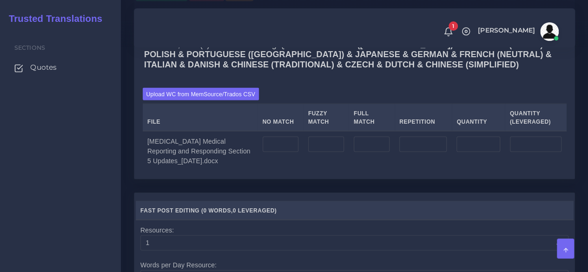
scroll to position [976, 0]
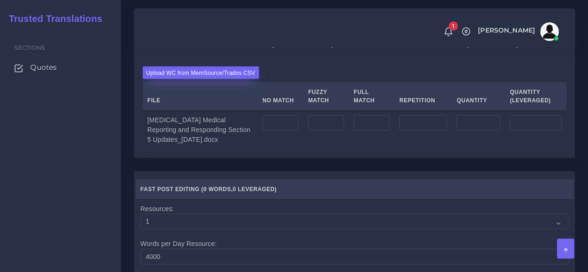
click at [180, 79] on label "Upload WC from MemSource/Trados CSV" at bounding box center [201, 72] width 117 height 13
click at [0, 0] on input "Upload WC from MemSource/Trados CSV" at bounding box center [0, 0] width 0 height 0
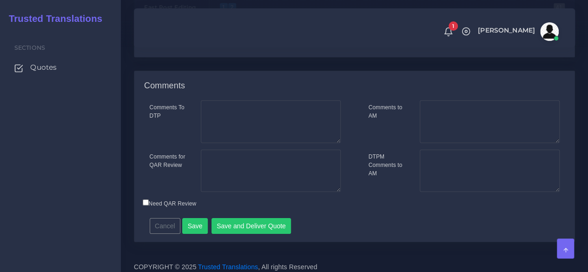
scroll to position [1378, 0]
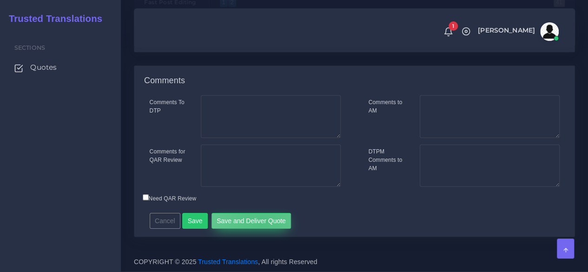
click at [257, 226] on button "Save and Deliver Quote" at bounding box center [252, 221] width 80 height 16
